Goal: Information Seeking & Learning: Learn about a topic

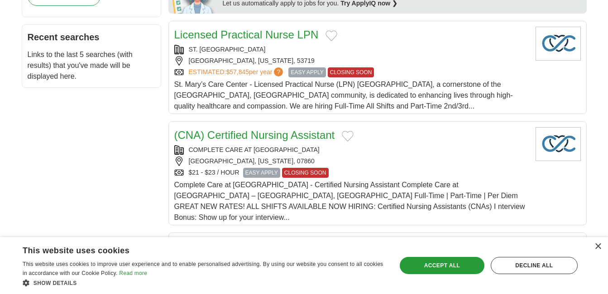
scroll to position [425, 0]
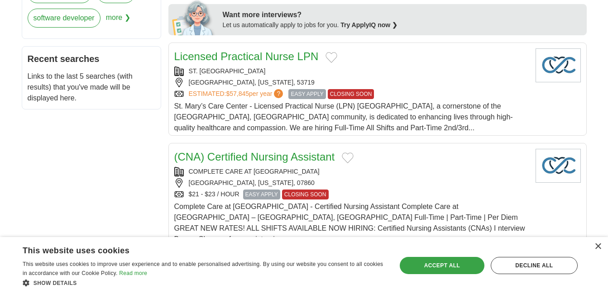
click at [427, 265] on div "Accept all" at bounding box center [442, 265] width 85 height 17
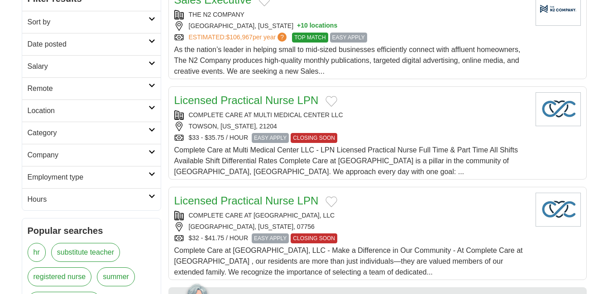
scroll to position [142, 0]
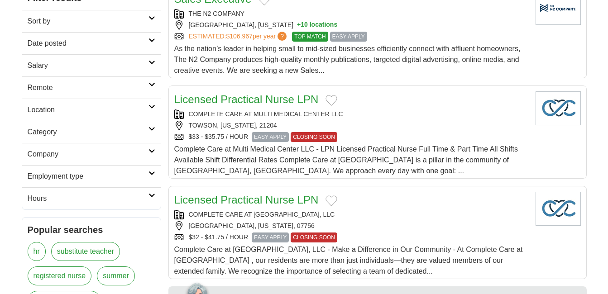
click at [80, 90] on h2 "Remote" at bounding box center [88, 87] width 121 height 11
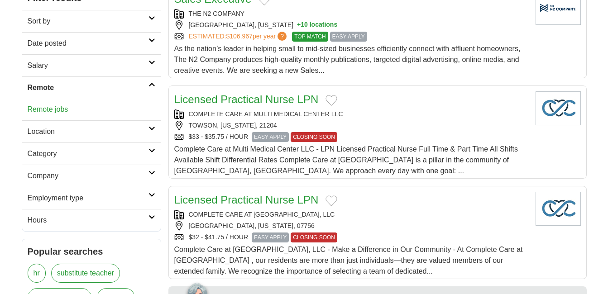
click at [51, 108] on link "Remote jobs" at bounding box center [48, 110] width 41 height 8
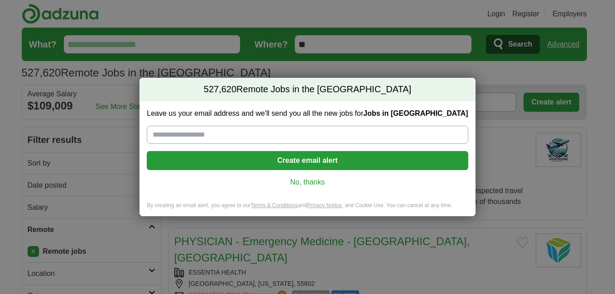
click at [316, 182] on link "No, thanks" at bounding box center [307, 183] width 307 height 10
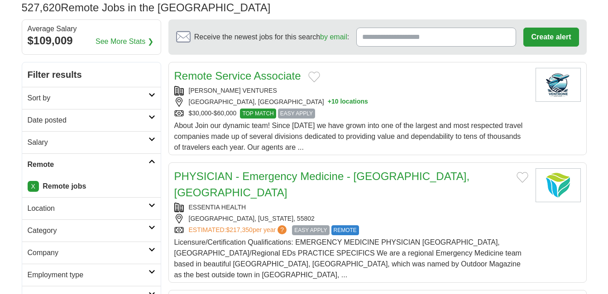
scroll to position [66, 0]
click at [328, 104] on button "+ 10 locations" at bounding box center [348, 102] width 40 height 10
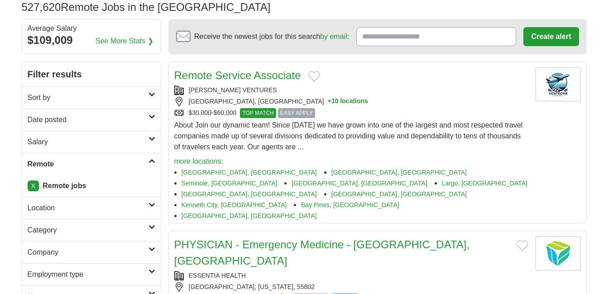
click at [271, 81] on link "Remote Service Associate" at bounding box center [237, 75] width 127 height 12
